Goal: Transaction & Acquisition: Purchase product/service

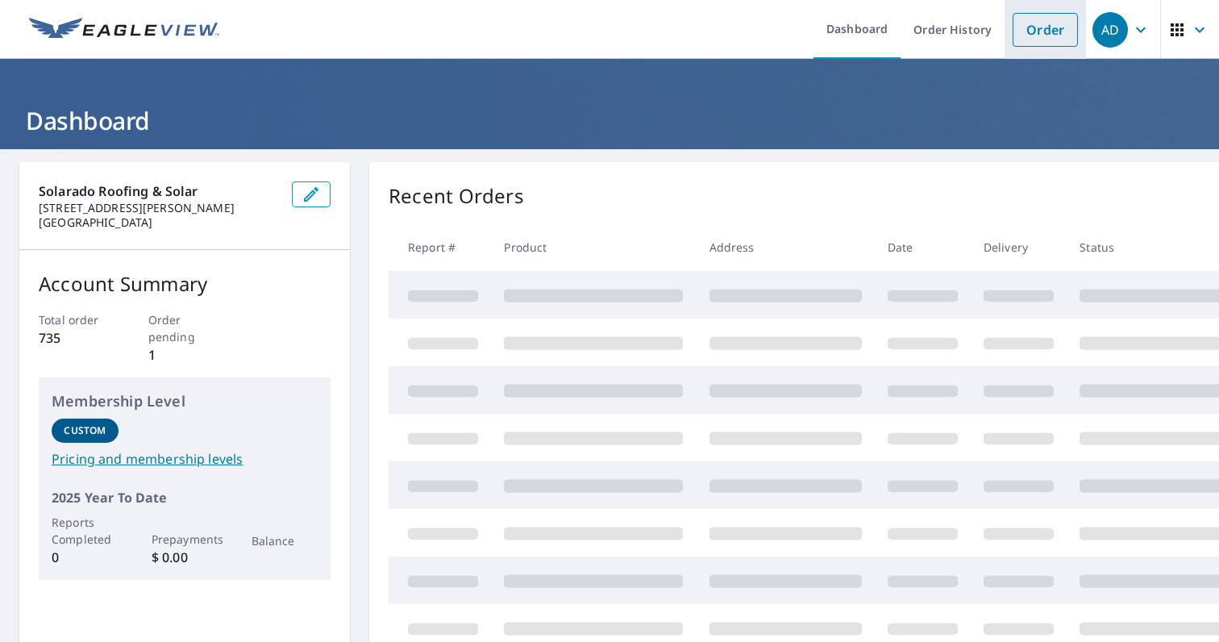
click at [1029, 42] on link "Order" at bounding box center [1045, 30] width 65 height 34
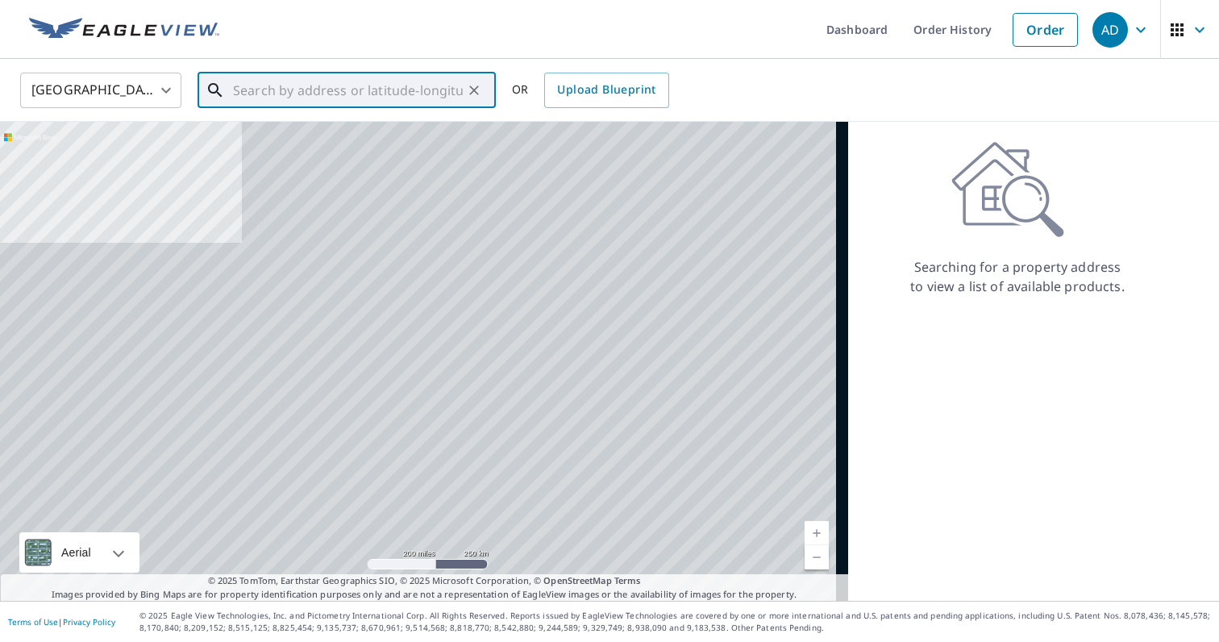
click at [386, 100] on input "text" at bounding box center [348, 90] width 230 height 45
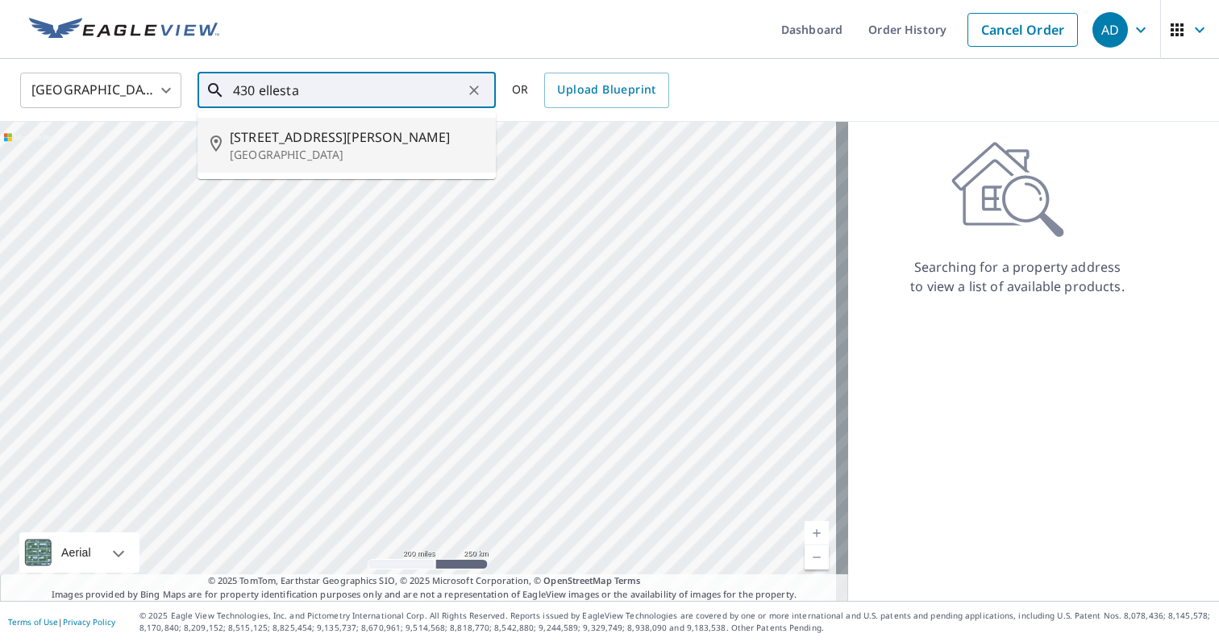
click at [415, 150] on p "[GEOGRAPHIC_DATA]" at bounding box center [356, 155] width 253 height 16
type input "[STREET_ADDRESS][PERSON_NAME]"
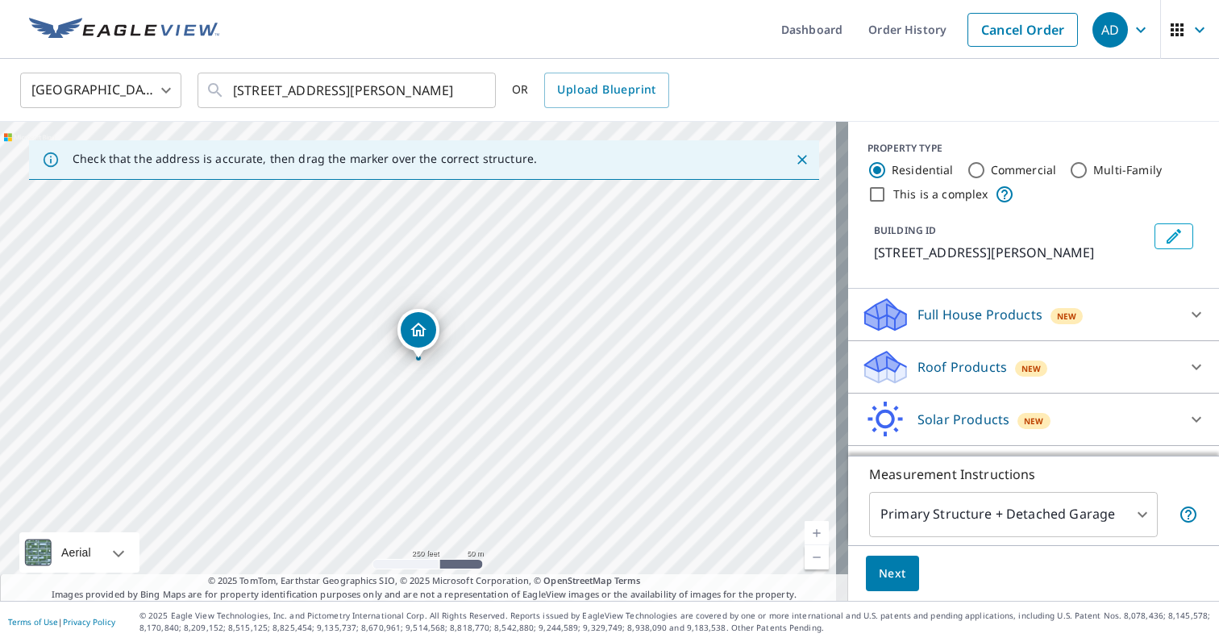
click at [963, 311] on p "Full House Products" at bounding box center [980, 314] width 125 height 19
click at [956, 407] on p "Roof Products" at bounding box center [963, 411] width 90 height 19
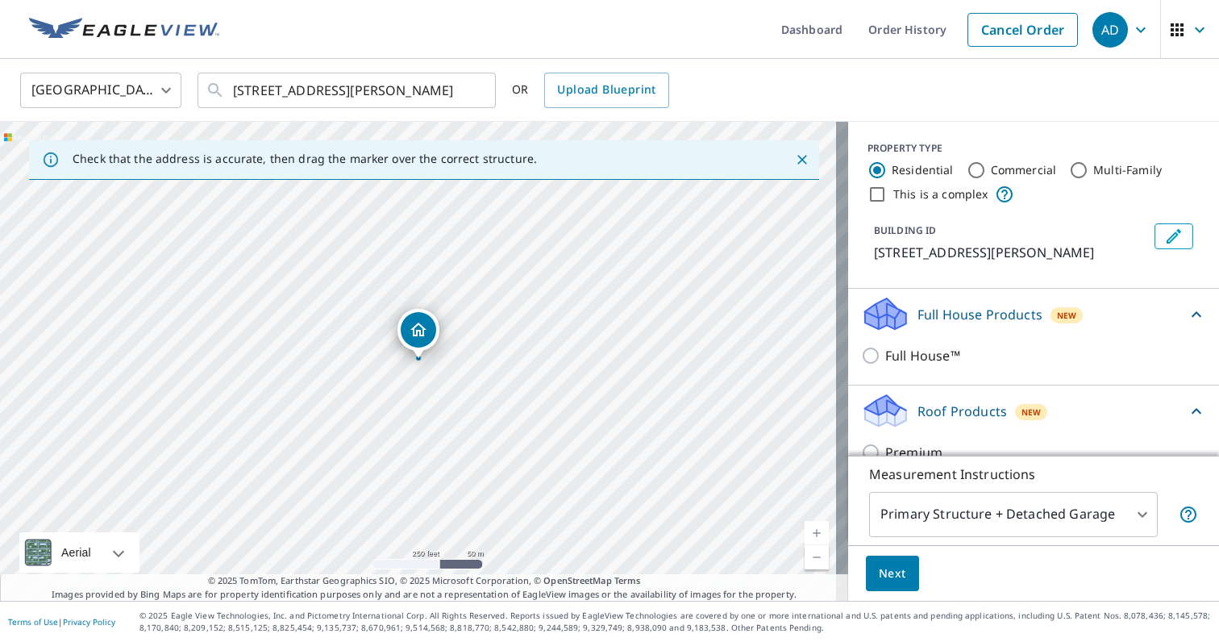
scroll to position [128, 0]
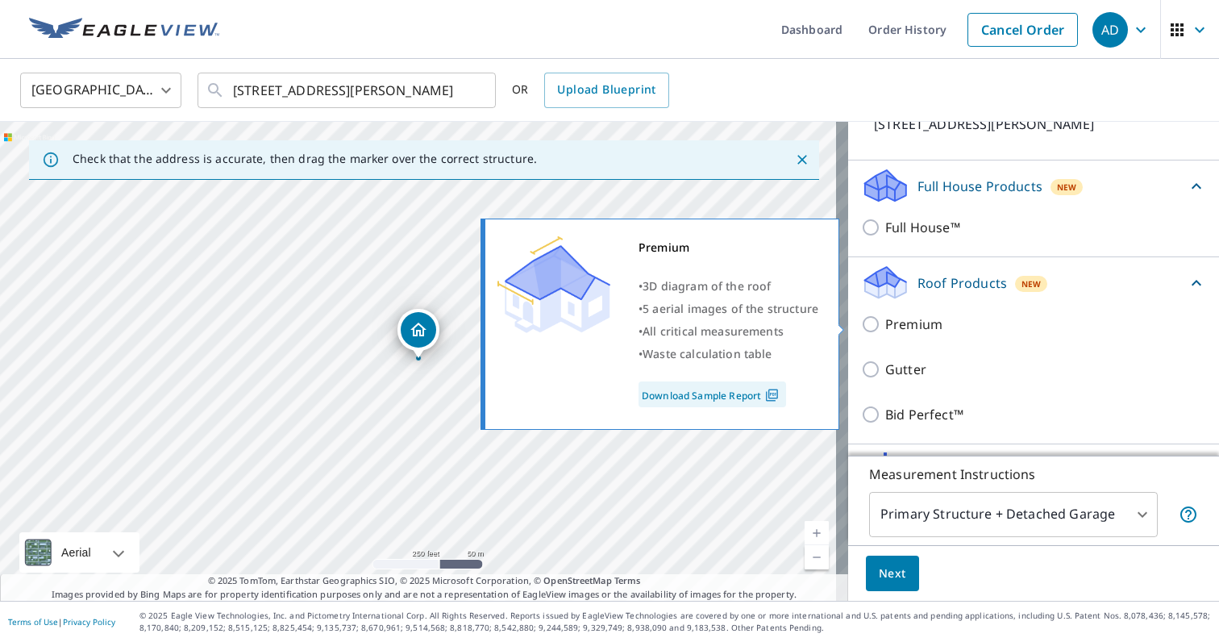
click at [861, 323] on input "Premium" at bounding box center [873, 324] width 24 height 19
checkbox input "true"
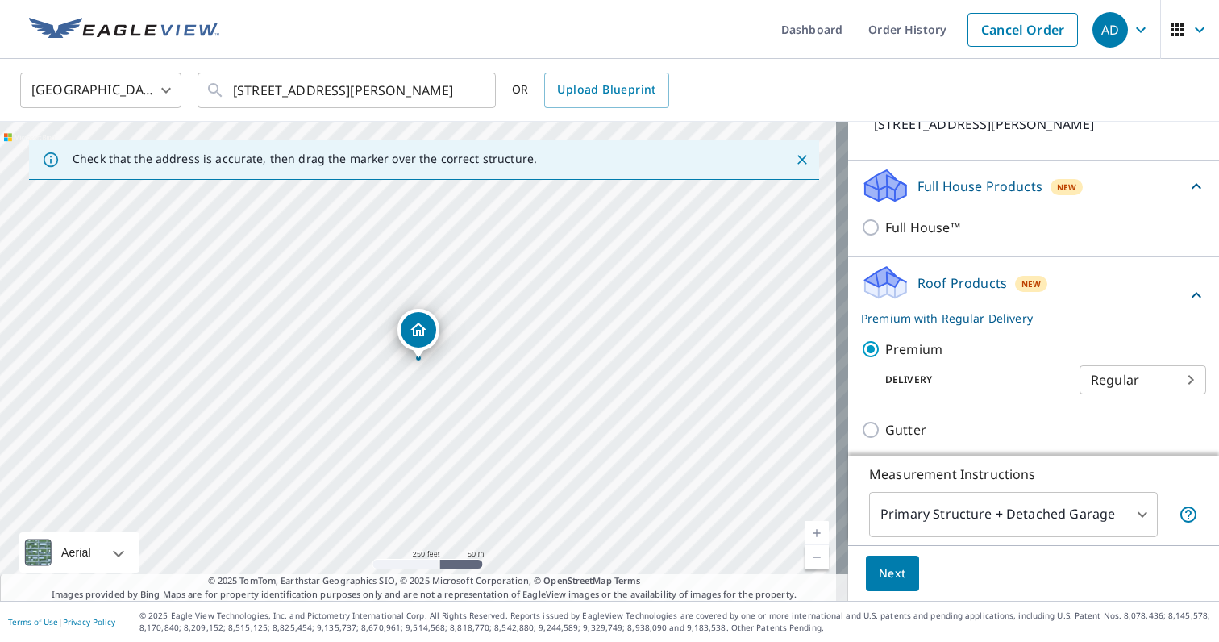
click at [880, 566] on span "Next" at bounding box center [892, 574] width 27 height 20
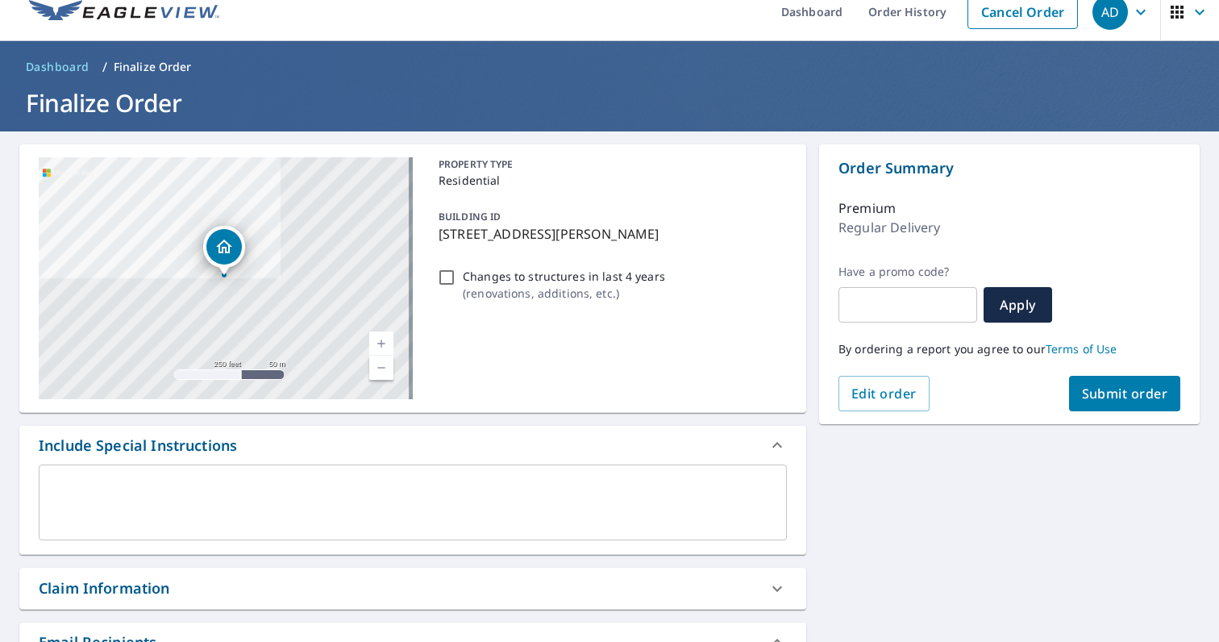
scroll to position [52, 0]
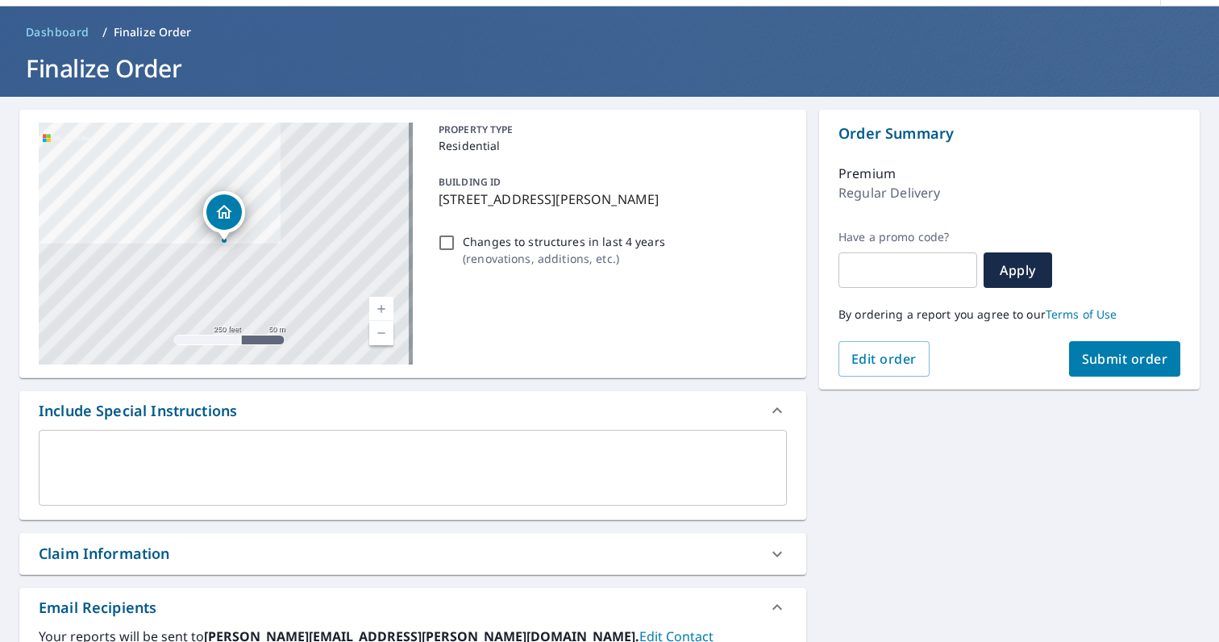
click at [1102, 361] on span "Submit order" at bounding box center [1125, 359] width 86 height 18
